Goal: Information Seeking & Learning: Learn about a topic

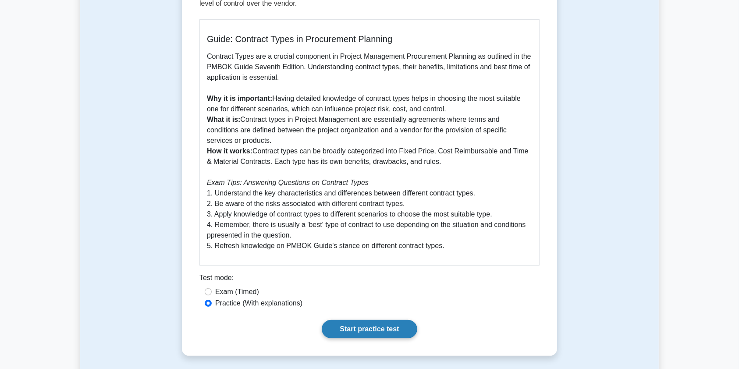
click at [361, 327] on link "Start practice test" at bounding box center [369, 329] width 95 height 18
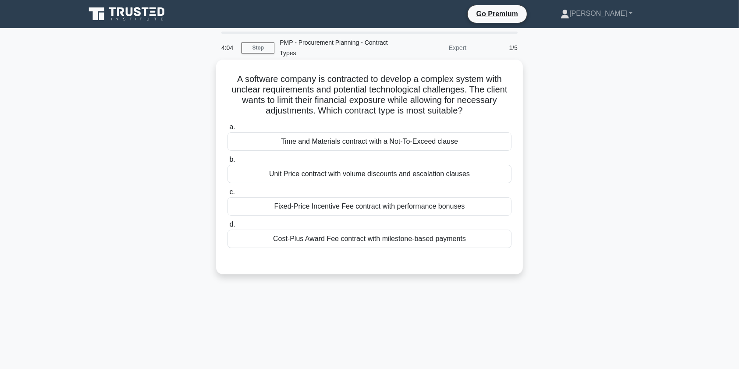
click at [302, 210] on div "Fixed-Price Incentive Fee contract with performance bonuses" at bounding box center [370, 206] width 284 height 18
click at [228, 195] on input "c. Fixed-Price Incentive Fee contract with performance bonuses" at bounding box center [228, 192] width 0 height 6
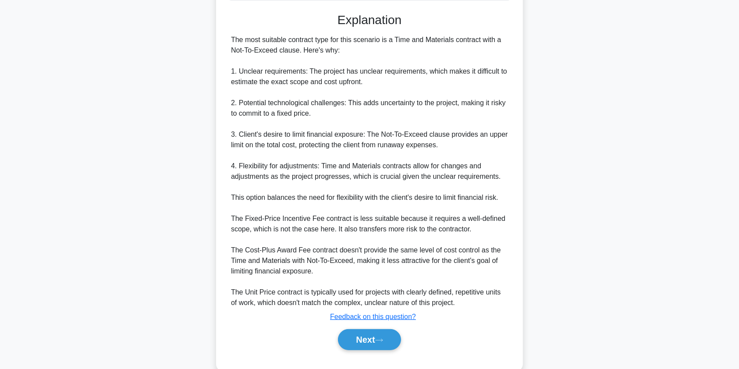
scroll to position [267, 0]
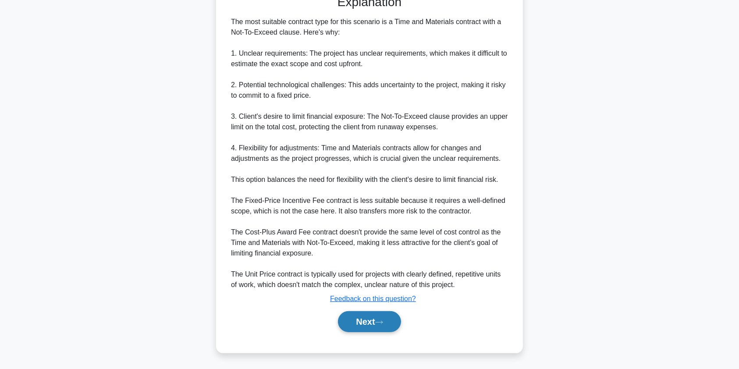
click at [356, 320] on button "Next" at bounding box center [369, 321] width 63 height 21
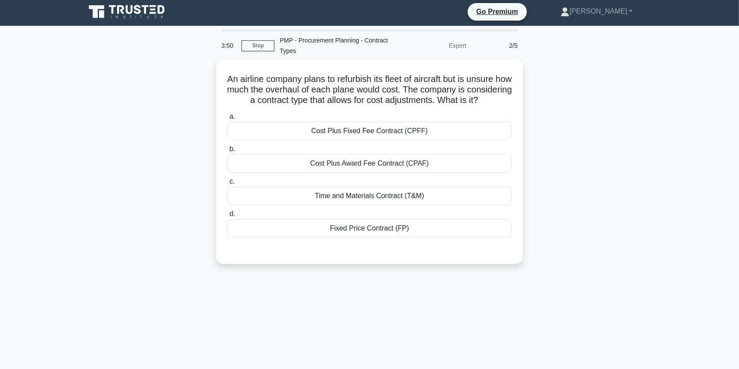
scroll to position [0, 0]
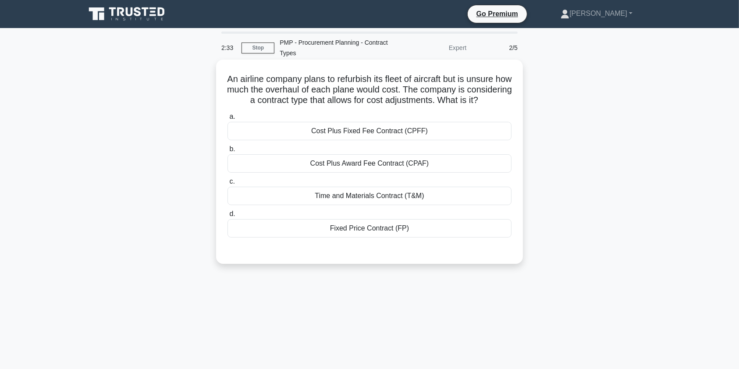
click at [382, 205] on div "Time and Materials Contract (T&M)" at bounding box center [370, 196] width 284 height 18
click at [228, 185] on input "c. Time and Materials Contract (T&M)" at bounding box center [228, 182] width 0 height 6
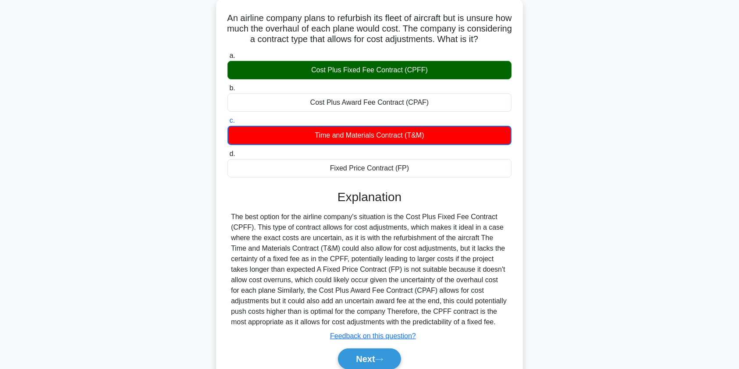
scroll to position [113, 0]
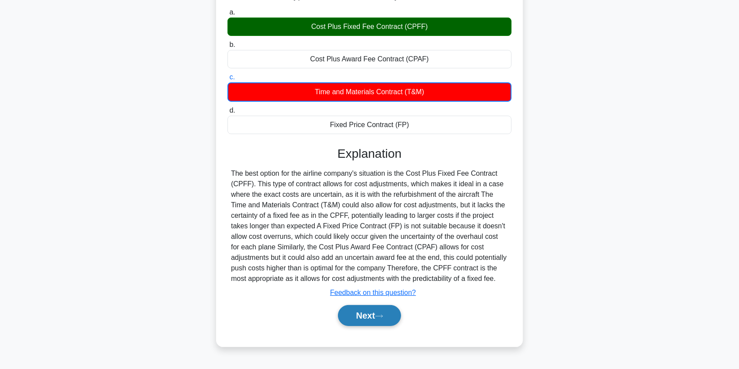
click at [368, 326] on button "Next" at bounding box center [369, 315] width 63 height 21
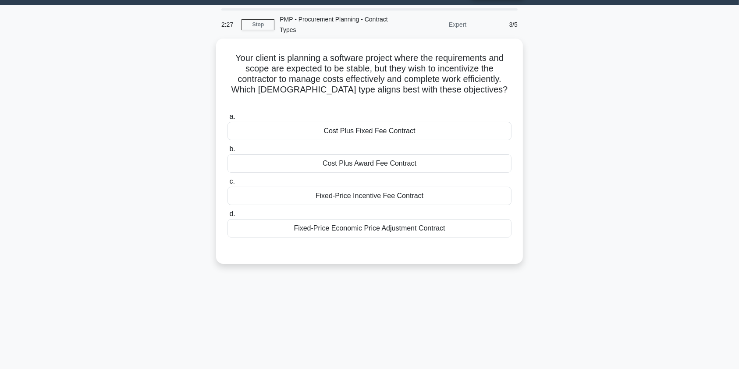
scroll to position [15, 0]
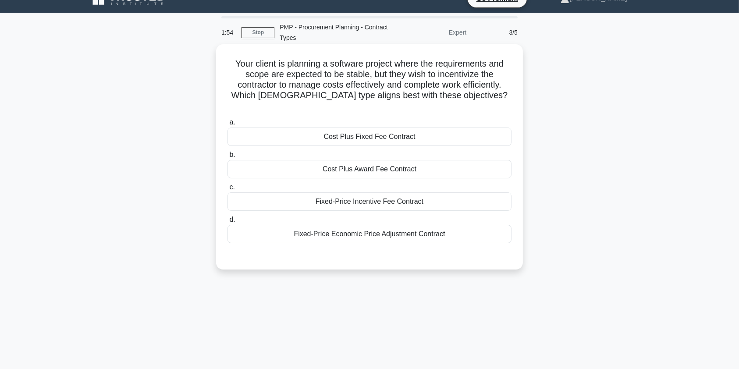
click at [398, 193] on div "Fixed-Price Incentive Fee Contract" at bounding box center [370, 201] width 284 height 18
click at [228, 190] on input "c. Fixed-Price Incentive Fee Contract" at bounding box center [228, 188] width 0 height 6
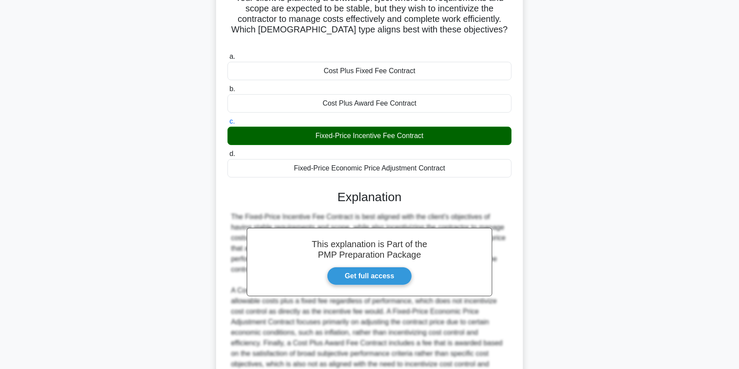
scroll to position [161, 0]
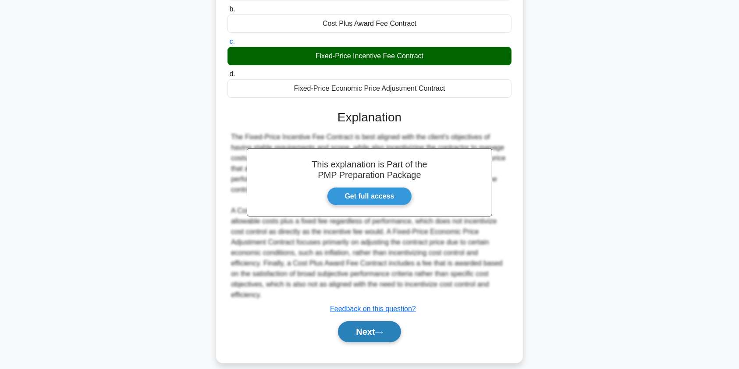
click at [379, 321] on button "Next" at bounding box center [369, 331] width 63 height 21
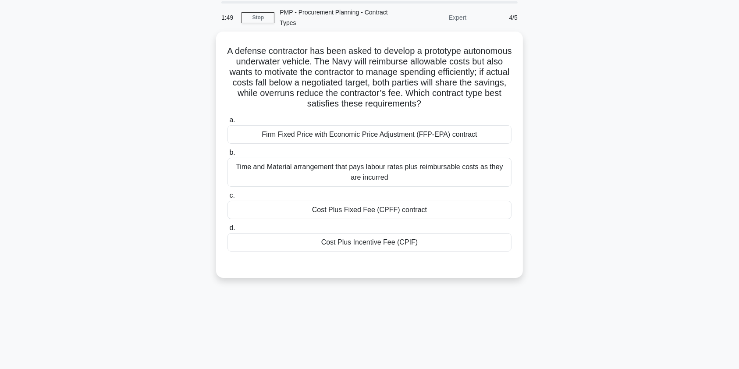
scroll to position [30, 0]
click at [405, 244] on div "Cost Plus Incentive Fee (CPIF)" at bounding box center [370, 240] width 284 height 18
click at [228, 229] on input "d. Cost Plus Incentive Fee (CPIF)" at bounding box center [228, 227] width 0 height 6
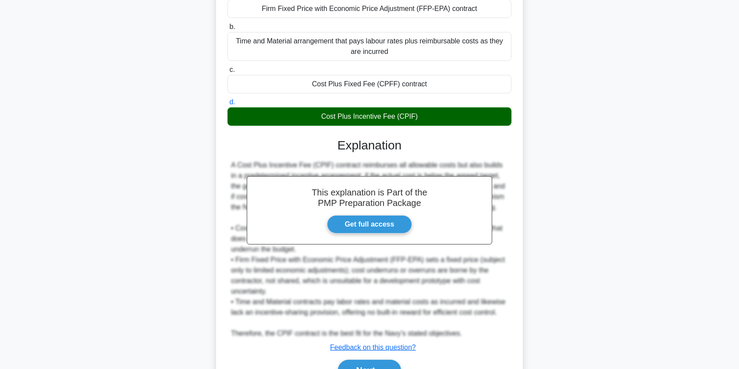
scroll to position [203, 0]
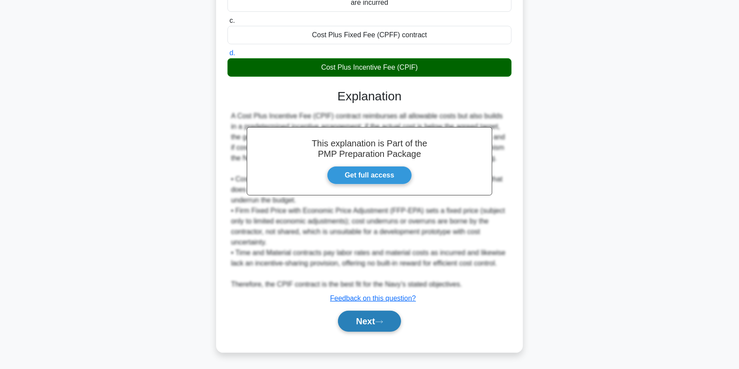
click at [379, 327] on button "Next" at bounding box center [369, 321] width 63 height 21
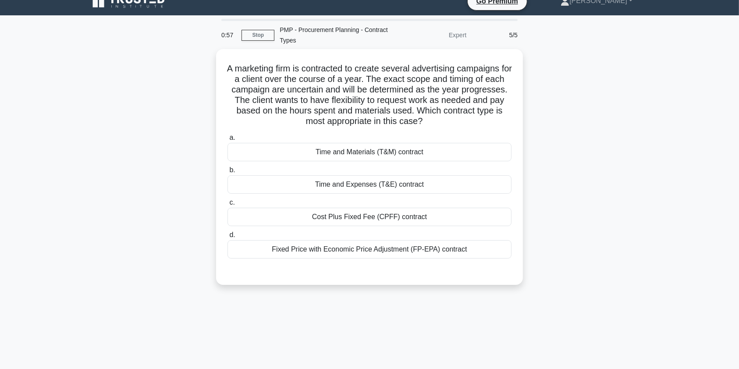
scroll to position [0, 0]
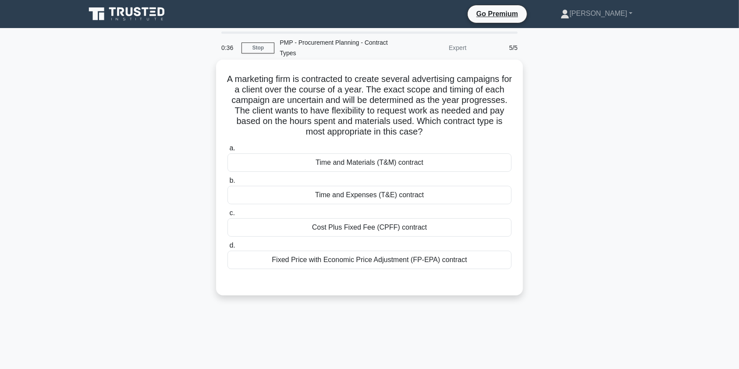
click at [464, 160] on div "Time and Materials (T&M) contract" at bounding box center [370, 162] width 284 height 18
click at [228, 151] on input "a. Time and Materials (T&M) contract" at bounding box center [228, 149] width 0 height 6
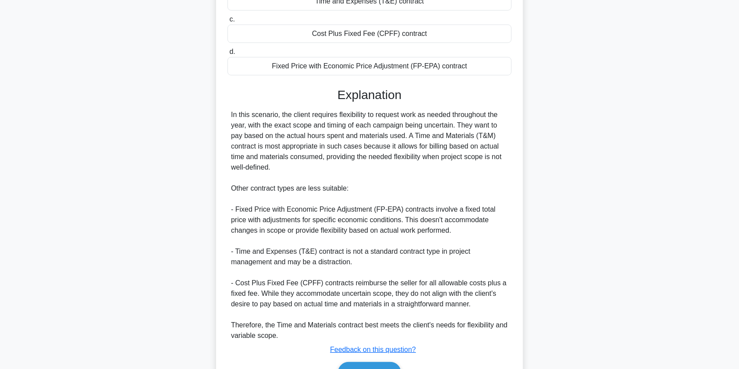
scroll to position [245, 0]
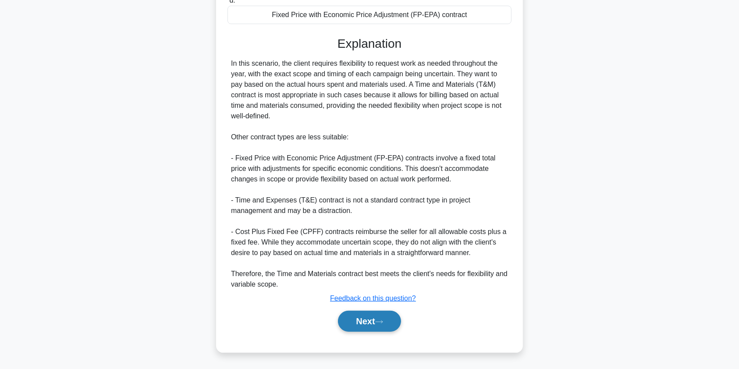
click at [367, 325] on button "Next" at bounding box center [369, 321] width 63 height 21
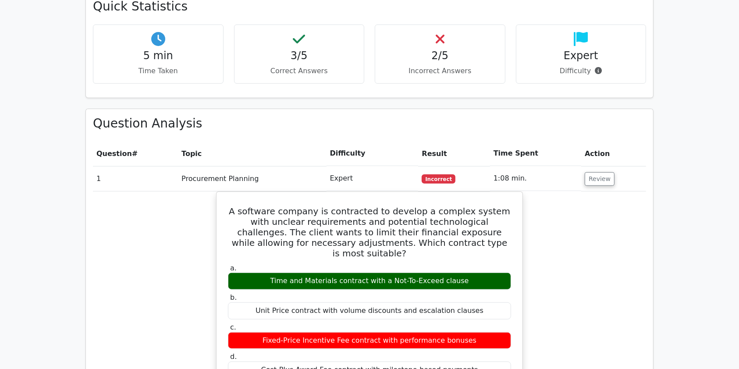
scroll to position [537, 0]
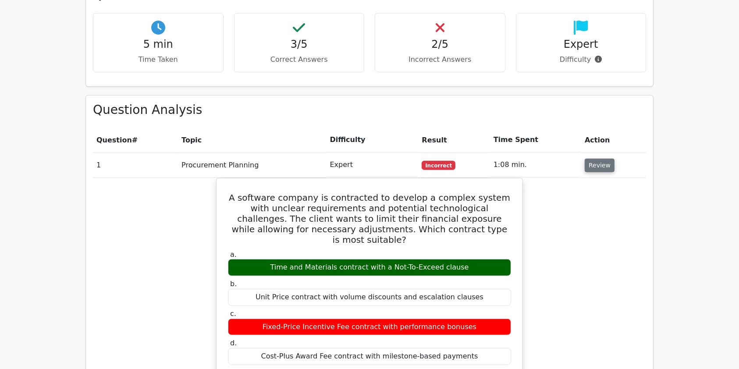
click at [593, 159] on button "Review" at bounding box center [600, 166] width 30 height 14
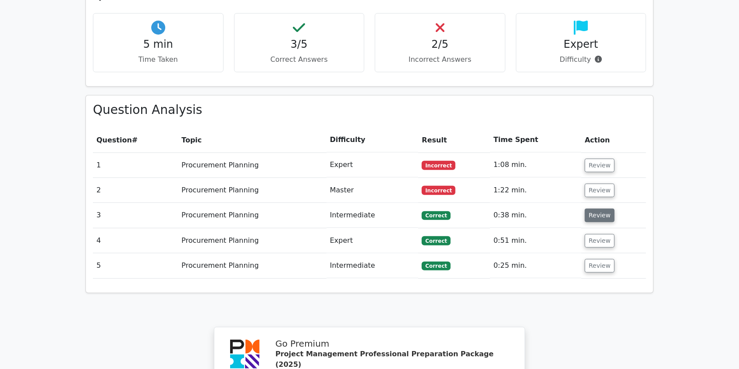
click at [598, 209] on button "Review" at bounding box center [600, 216] width 30 height 14
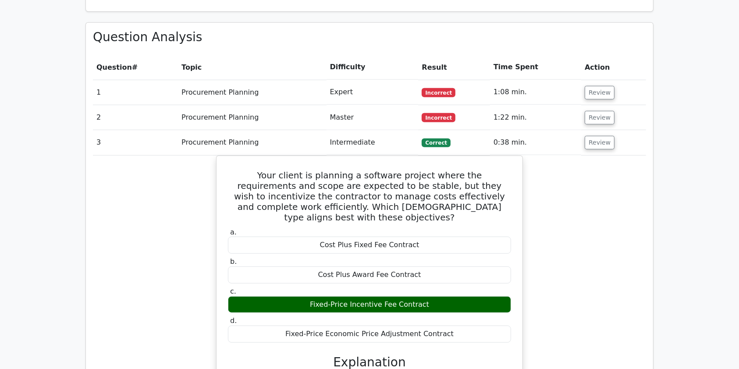
scroll to position [606, 0]
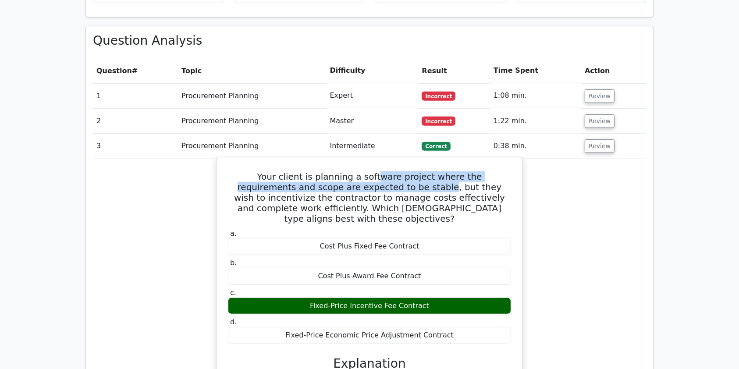
drag, startPoint x: 345, startPoint y: 146, endPoint x: 366, endPoint y: 157, distance: 24.5
click at [366, 171] on h5 "Your client is planning a software project where the requirements and scope are…" at bounding box center [369, 197] width 285 height 53
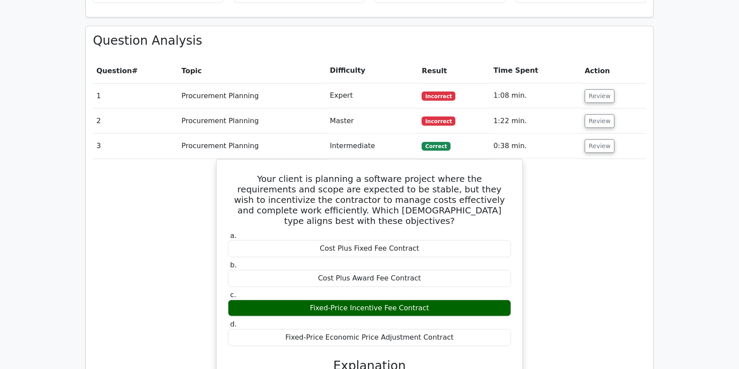
click at [537, 281] on div "Your client is planning a software project where the requirements and scope are…" at bounding box center [369, 375] width 553 height 432
click at [600, 139] on button "Review" at bounding box center [600, 146] width 30 height 14
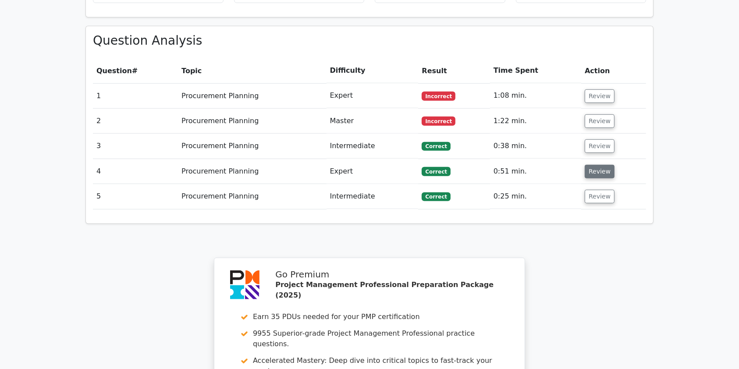
click at [593, 165] on button "Review" at bounding box center [600, 172] width 30 height 14
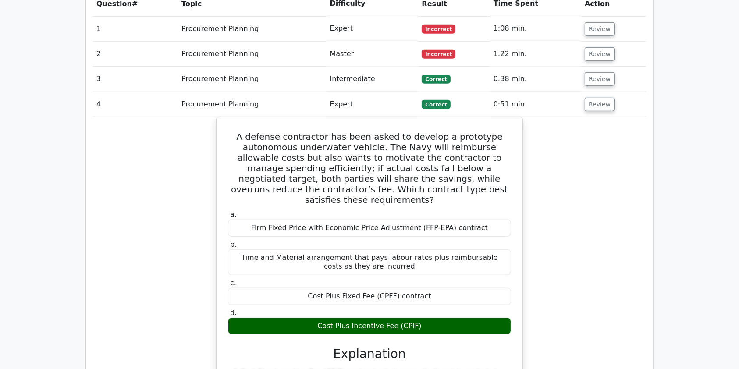
scroll to position [686, 0]
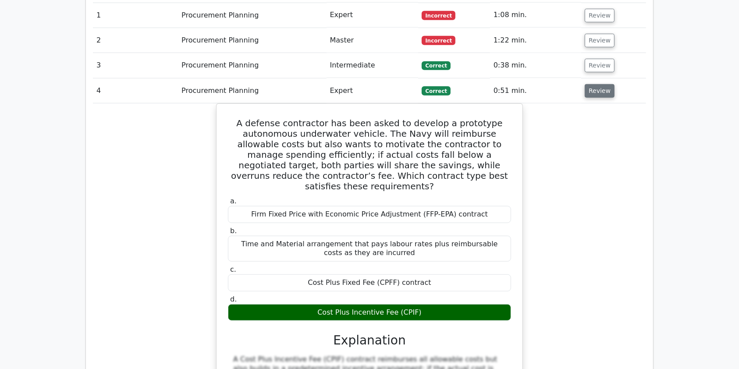
click at [603, 84] on button "Review" at bounding box center [600, 91] width 30 height 14
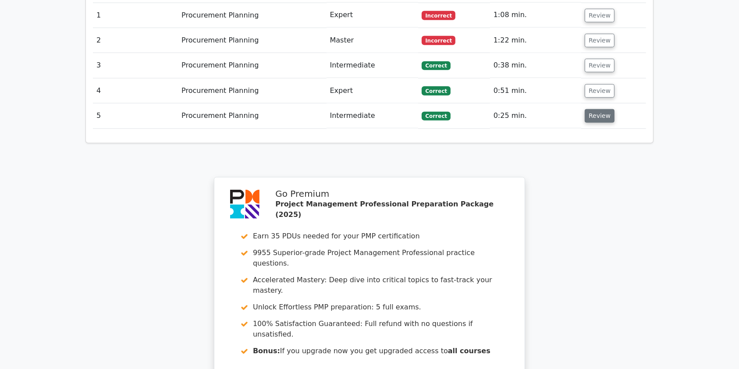
click at [587, 109] on button "Review" at bounding box center [600, 116] width 30 height 14
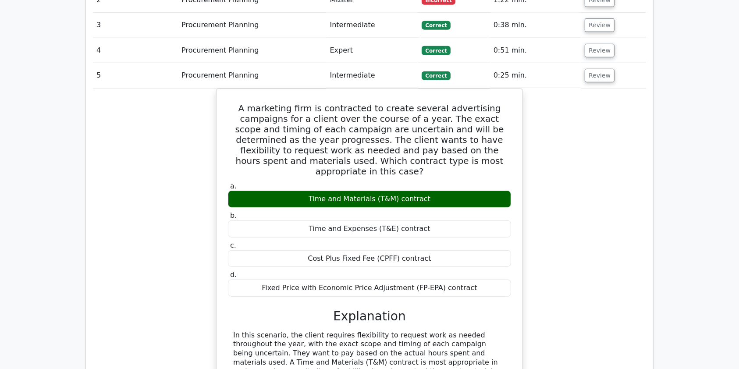
scroll to position [715, 0]
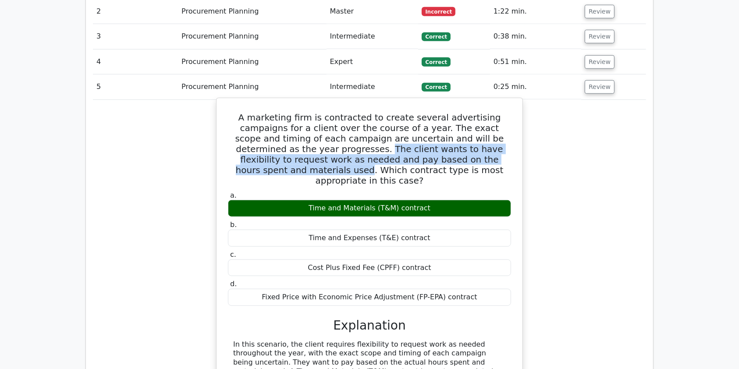
drag, startPoint x: 289, startPoint y: 116, endPoint x: 477, endPoint y: 128, distance: 188.0
click at [477, 128] on h5 "A marketing firm is contracted to create several advertising campaigns for a cl…" at bounding box center [369, 149] width 285 height 74
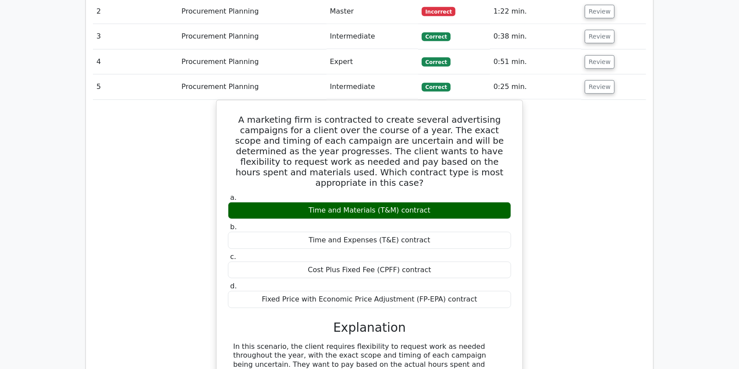
click at [601, 168] on div "A marketing firm is contracted to create several advertising campaigns for a cl…" at bounding box center [369, 363] width 553 height 526
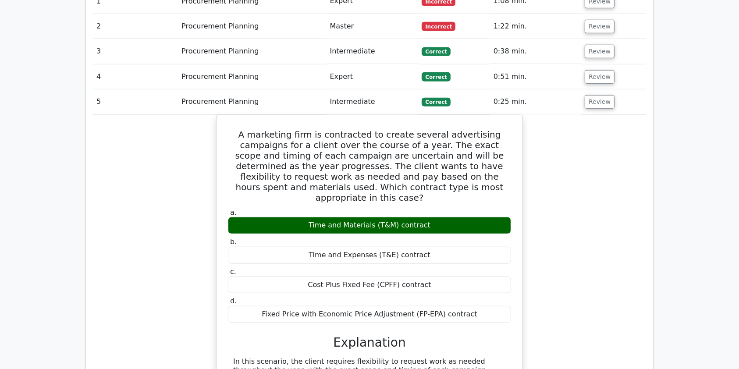
scroll to position [680, 0]
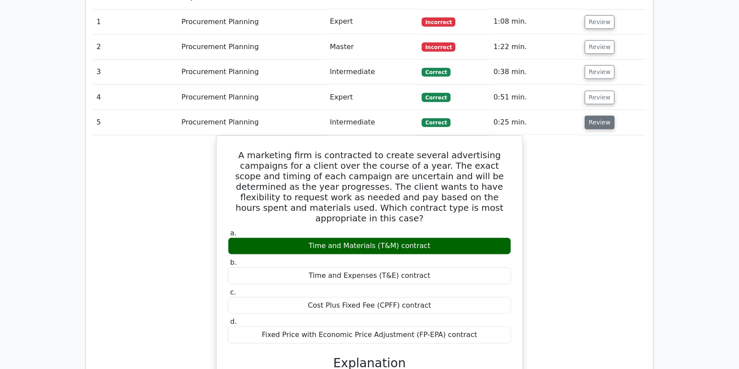
click at [589, 116] on button "Review" at bounding box center [600, 123] width 30 height 14
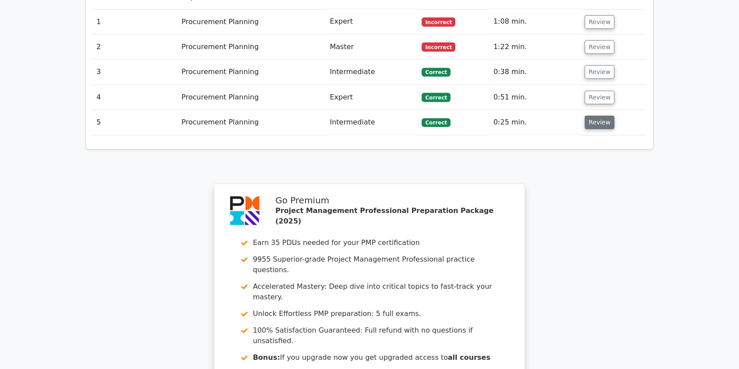
click at [589, 116] on button "Review" at bounding box center [600, 123] width 30 height 14
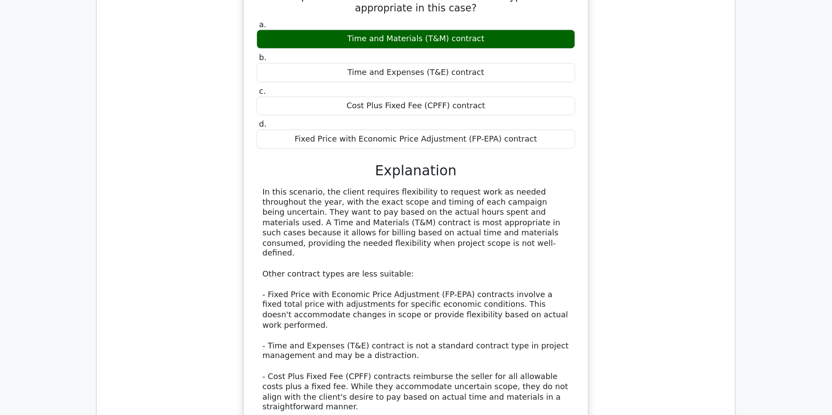
scroll to position [893, 0]
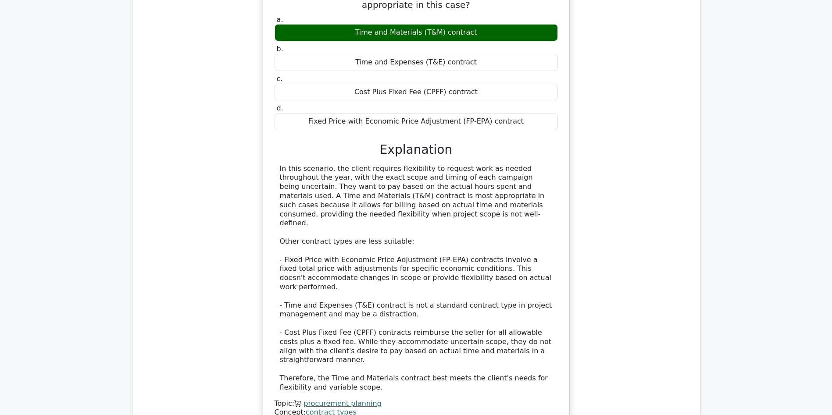
drag, startPoint x: 735, startPoint y: 6, endPoint x: 607, endPoint y: 177, distance: 213.9
click at [607, 177] on div "A marketing firm is contracted to create several advertising campaigns for a cl…" at bounding box center [415, 185] width 553 height 526
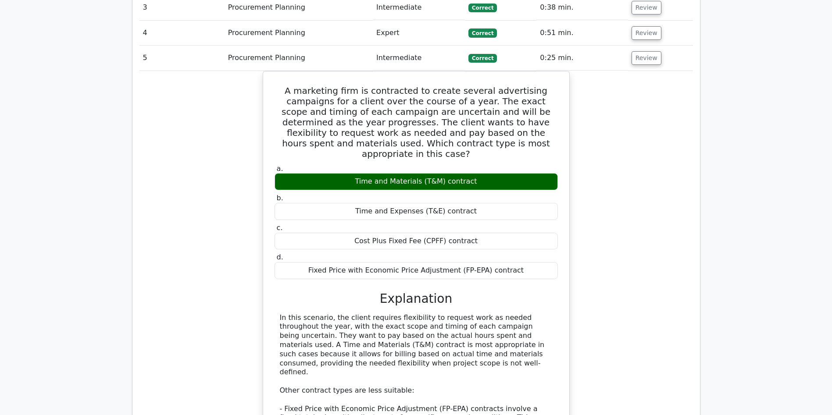
scroll to position [720, 0]
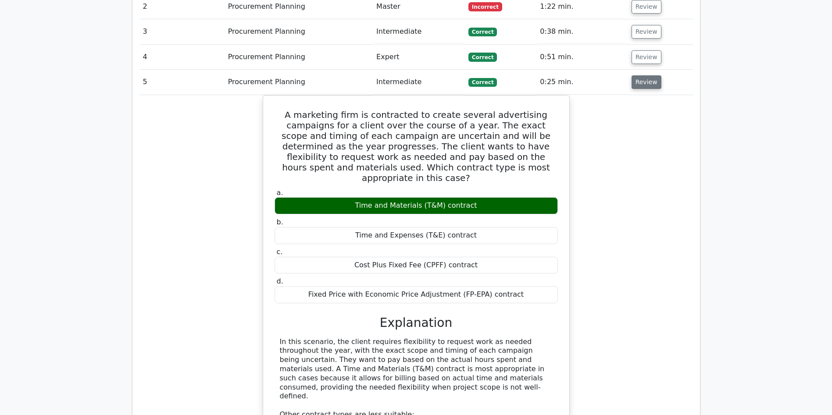
click at [651, 75] on button "Review" at bounding box center [646, 82] width 30 height 14
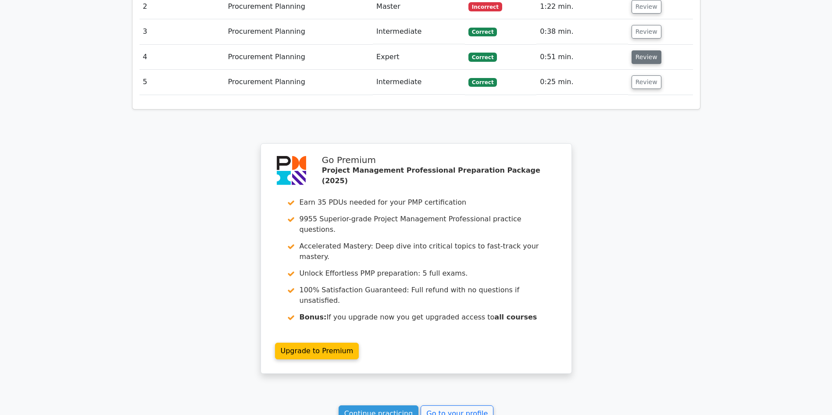
click at [645, 50] on button "Review" at bounding box center [646, 57] width 30 height 14
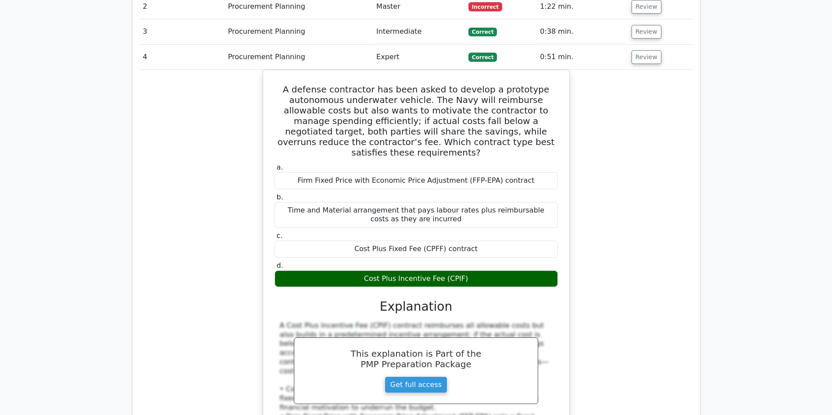
click at [693, 284] on div "Question Analysis Question # Topic Difficulty Result Time Spent Action 1 Procur…" at bounding box center [415, 260] width 567 height 697
click at [642, 50] on button "Review" at bounding box center [646, 57] width 30 height 14
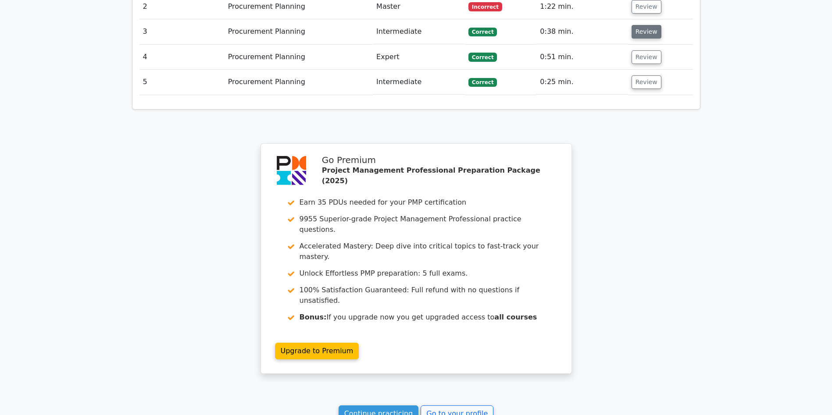
click at [644, 25] on button "Review" at bounding box center [646, 32] width 30 height 14
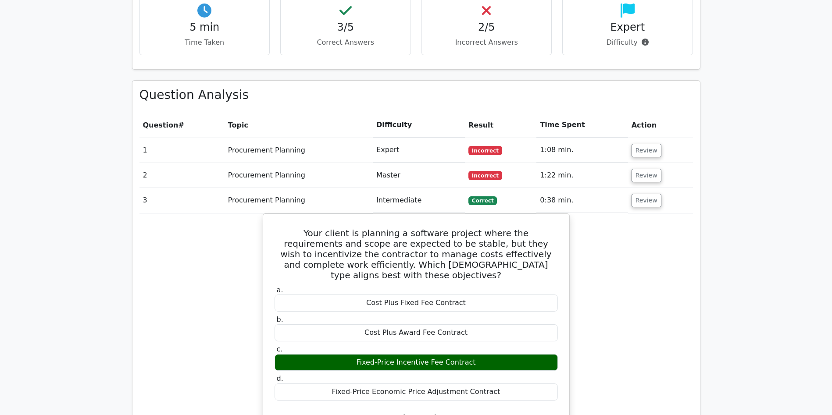
scroll to position [530, 0]
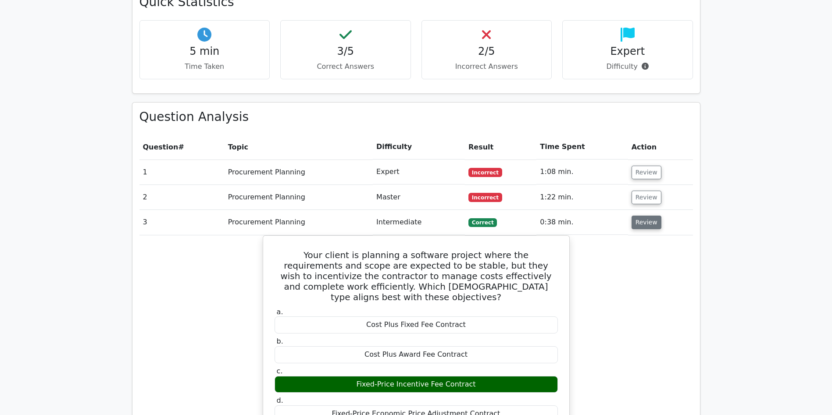
click at [650, 216] on button "Review" at bounding box center [646, 223] width 30 height 14
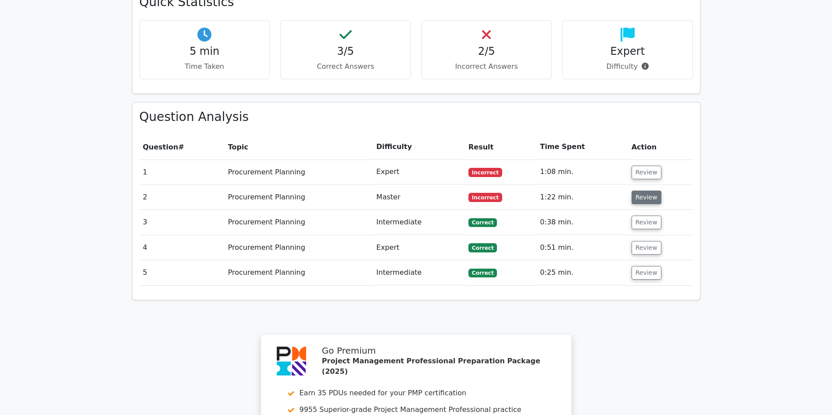
click at [641, 191] on button "Review" at bounding box center [646, 198] width 30 height 14
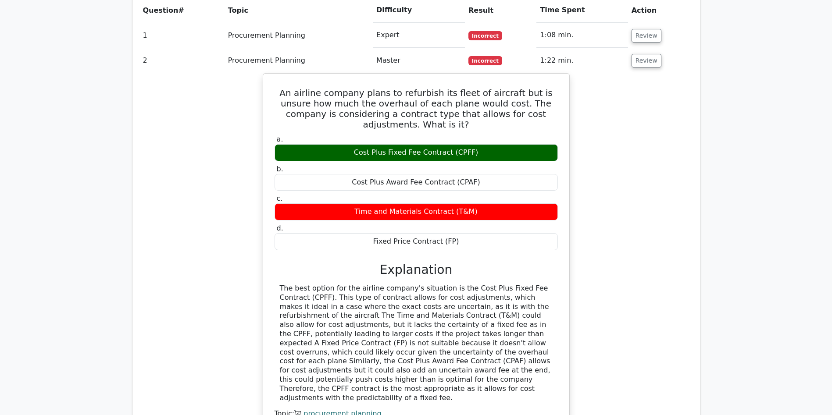
scroll to position [681, 0]
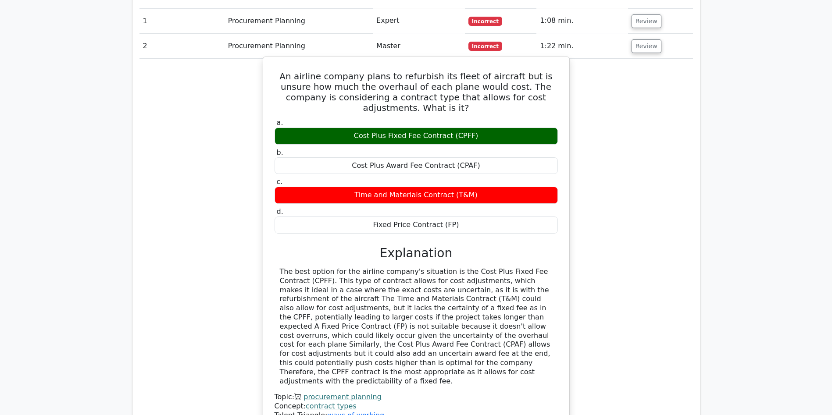
drag, startPoint x: 282, startPoint y: 231, endPoint x: 324, endPoint y: 331, distance: 107.6
click at [324, 331] on div "The best option for the airline company's situation is the Cost Plus Fixed Fee …" at bounding box center [416, 326] width 273 height 118
copy div "he best option for the airline company's situation is the Cost Plus Fixed Fee C…"
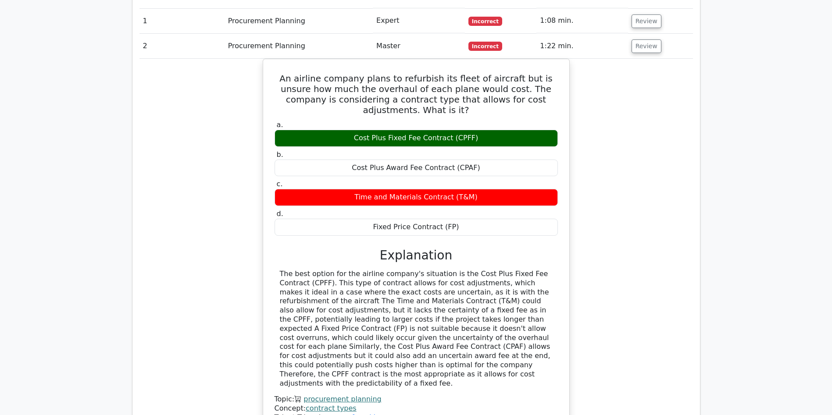
click at [655, 205] on div "An airline company plans to refurbish its fleet of aircraft but is unsure how m…" at bounding box center [415, 251] width 553 height 385
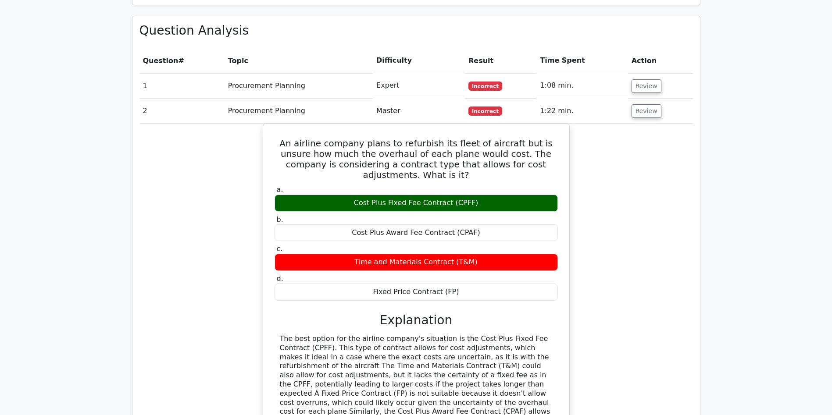
scroll to position [620, 0]
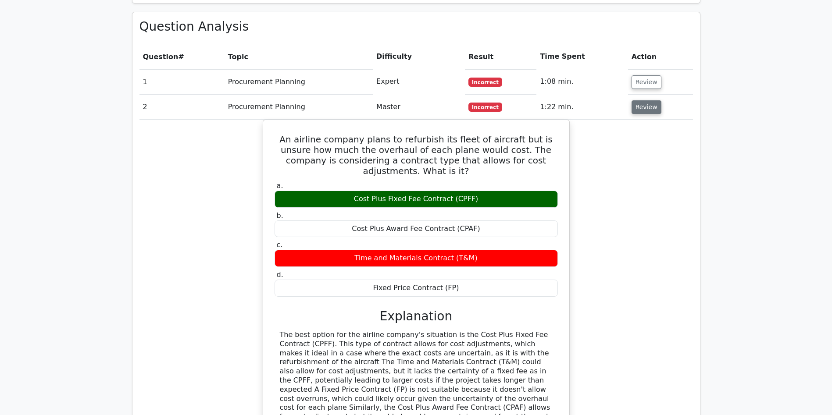
click at [641, 100] on button "Review" at bounding box center [646, 107] width 30 height 14
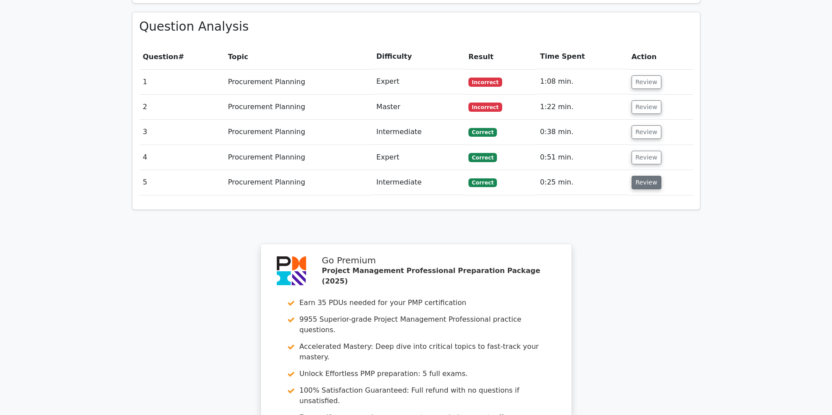
click at [649, 176] on button "Review" at bounding box center [646, 183] width 30 height 14
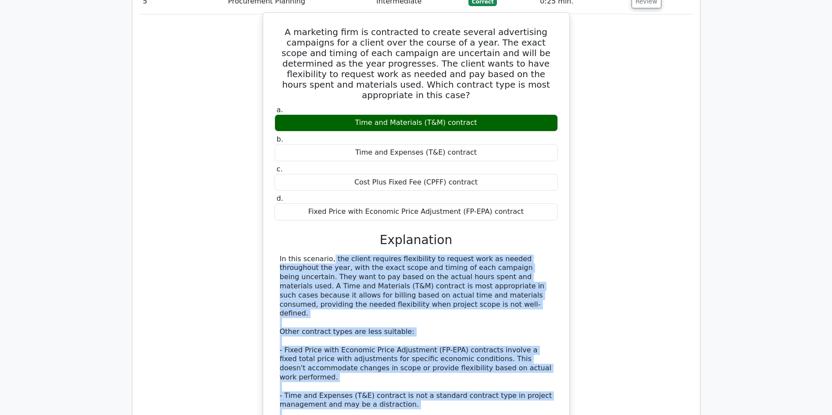
scroll to position [825, 0]
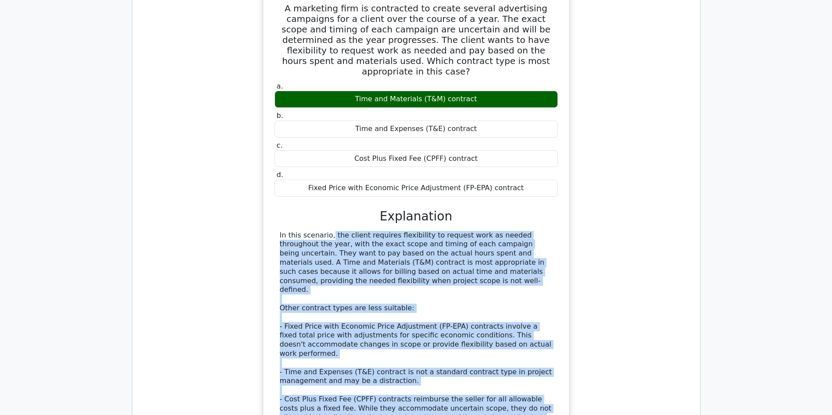
drag, startPoint x: 279, startPoint y: 285, endPoint x: 341, endPoint y: 383, distance: 116.3
click at [341, 369] on div "In this scenario, the client requires flexibility to request work as needed thr…" at bounding box center [416, 345] width 273 height 228
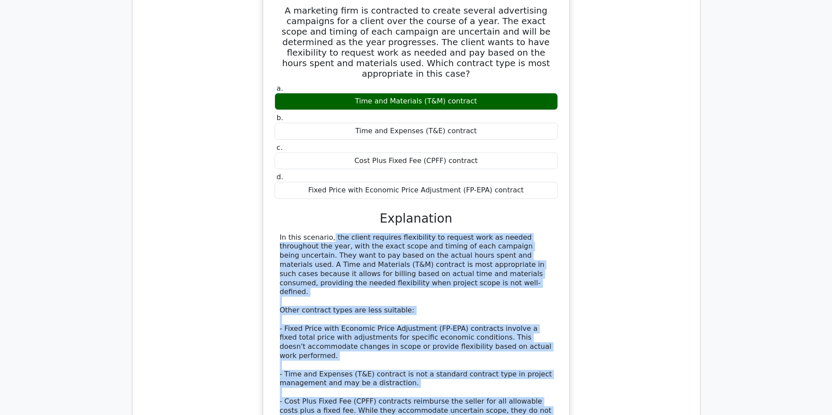
click at [652, 246] on div "A marketing firm is contracted to create several advertising campaigns for a cl…" at bounding box center [415, 254] width 553 height 526
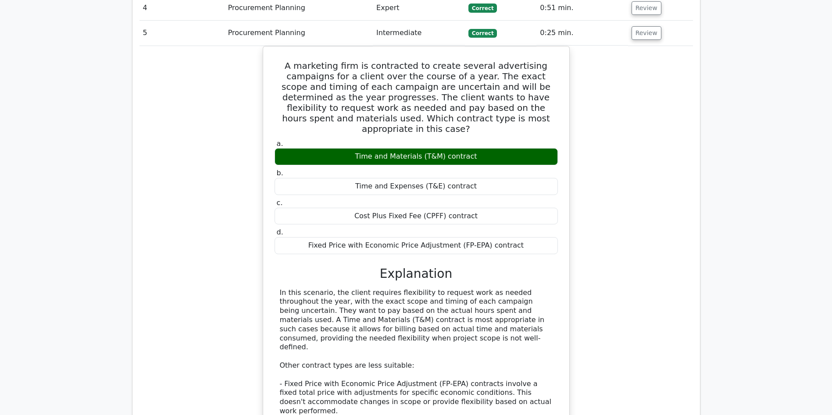
scroll to position [766, 0]
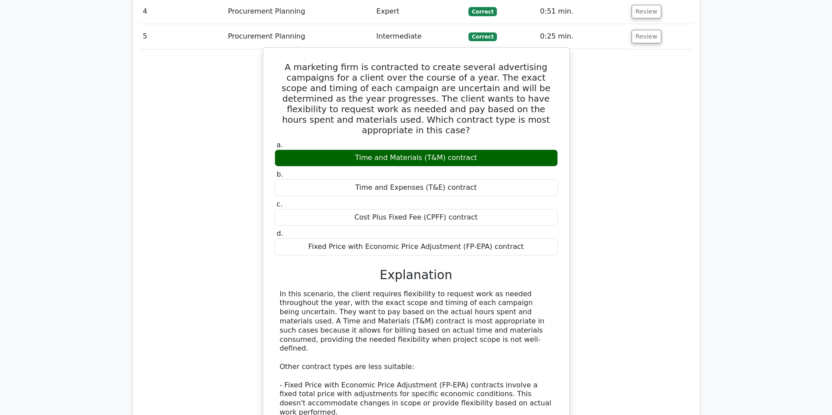
drag, startPoint x: 280, startPoint y: 253, endPoint x: 429, endPoint y: 301, distance: 156.5
click at [429, 301] on div "In this scenario, the client requires flexibility to request work as needed thr…" at bounding box center [416, 404] width 273 height 228
copy div "In this scenario, the client requires flexibility to request work as needed thr…"
